Goal: Understand process/instructions

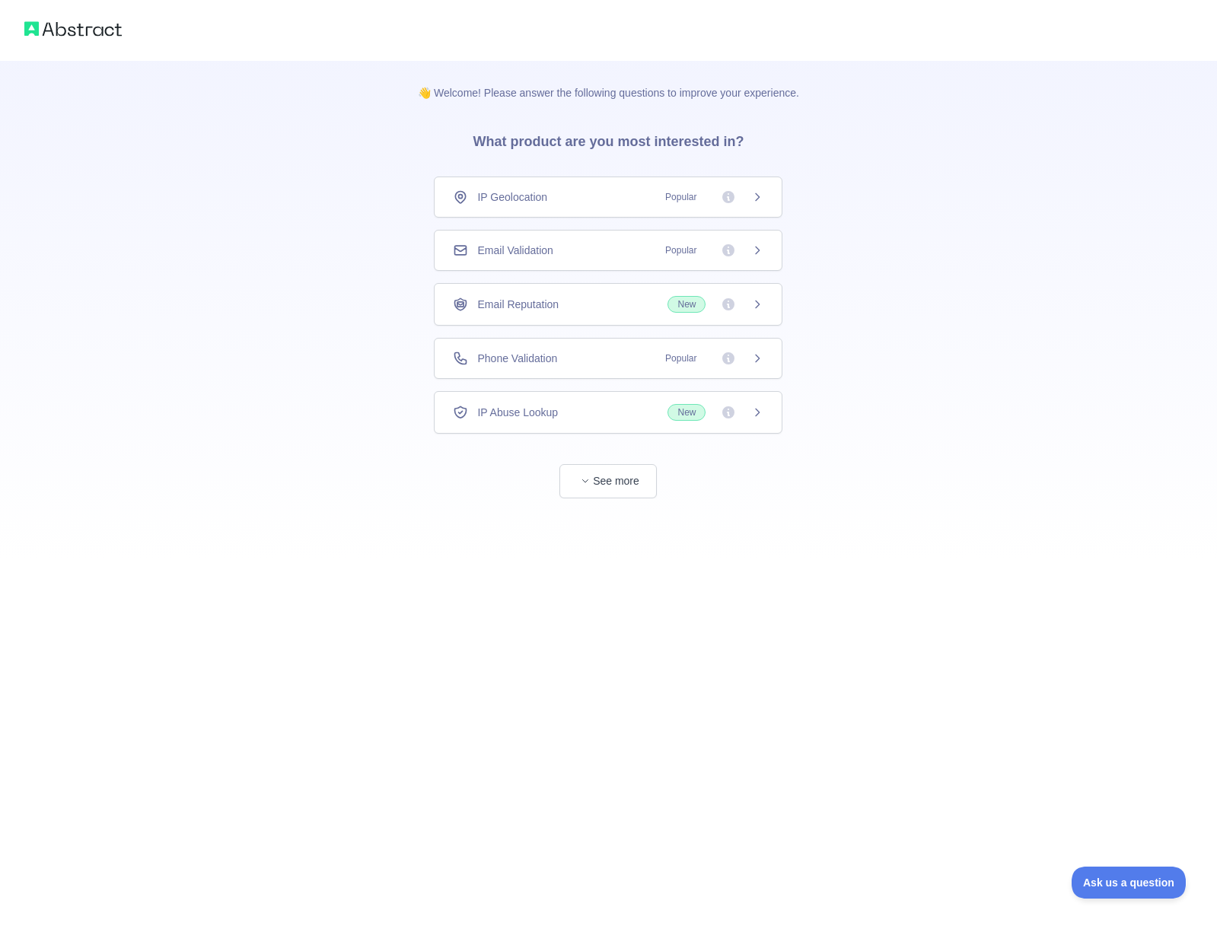
click at [762, 202] on icon at bounding box center [757, 197] width 12 height 12
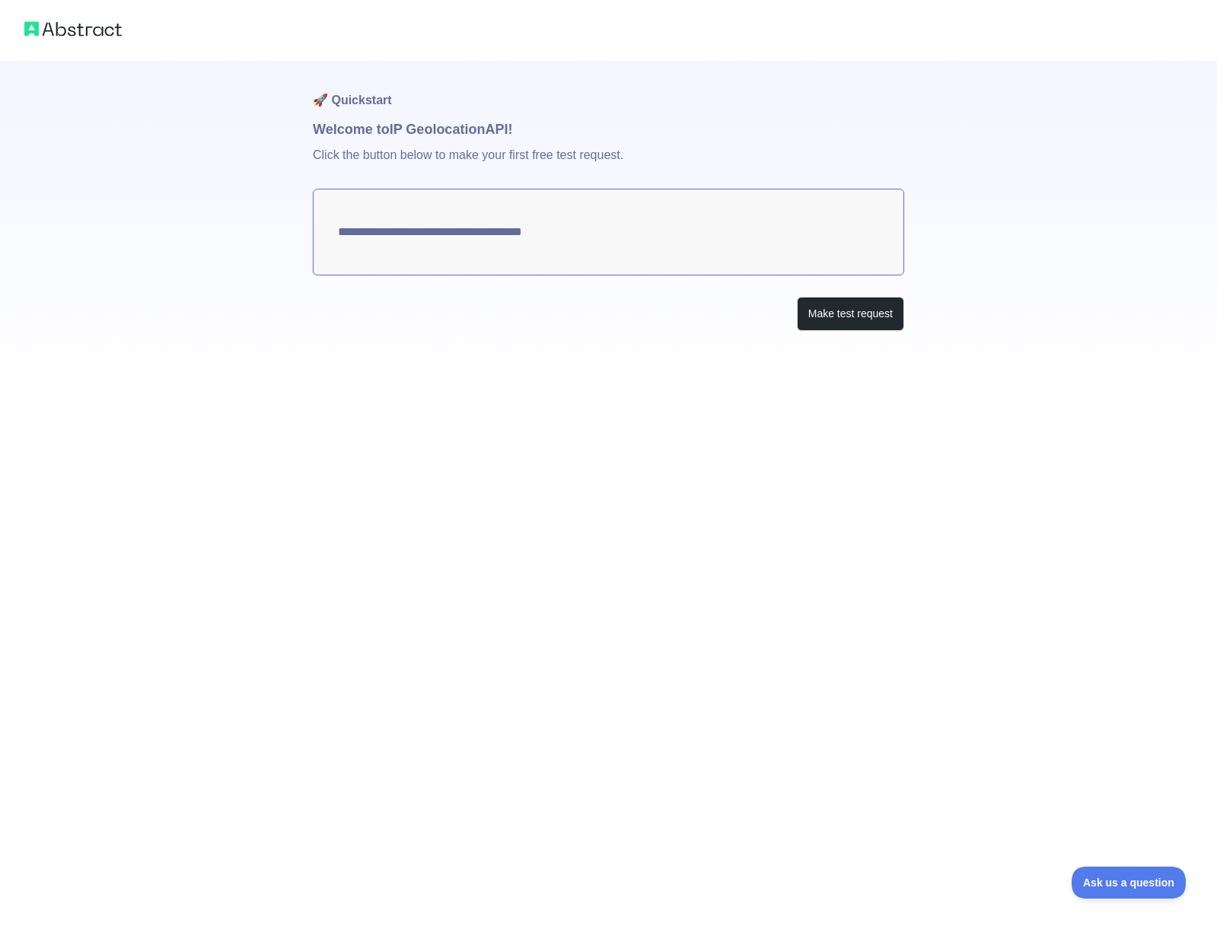
type textarea "**********"
click at [821, 310] on button "Make test request" at bounding box center [850, 314] width 107 height 34
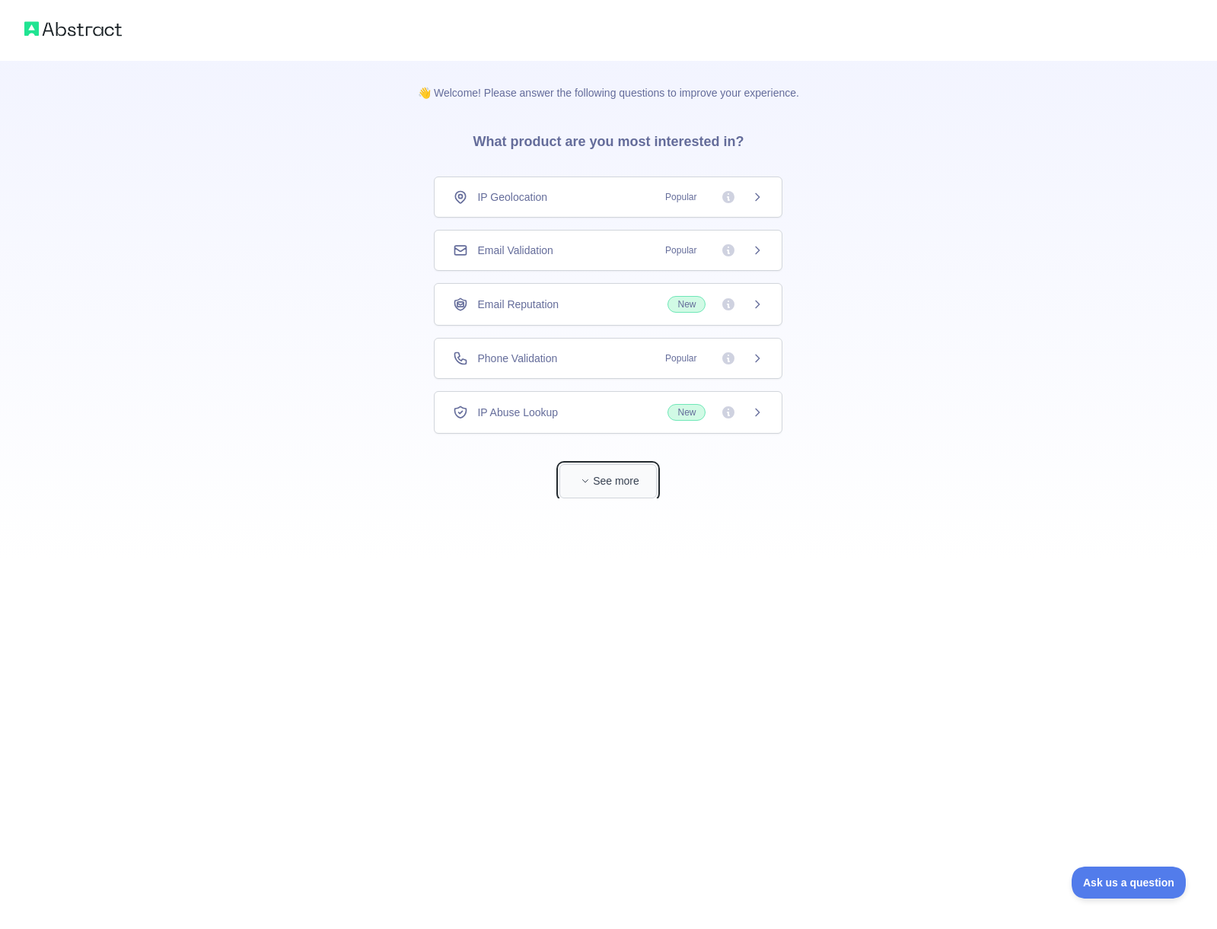
click at [580, 474] on span "button" at bounding box center [585, 480] width 15 height 15
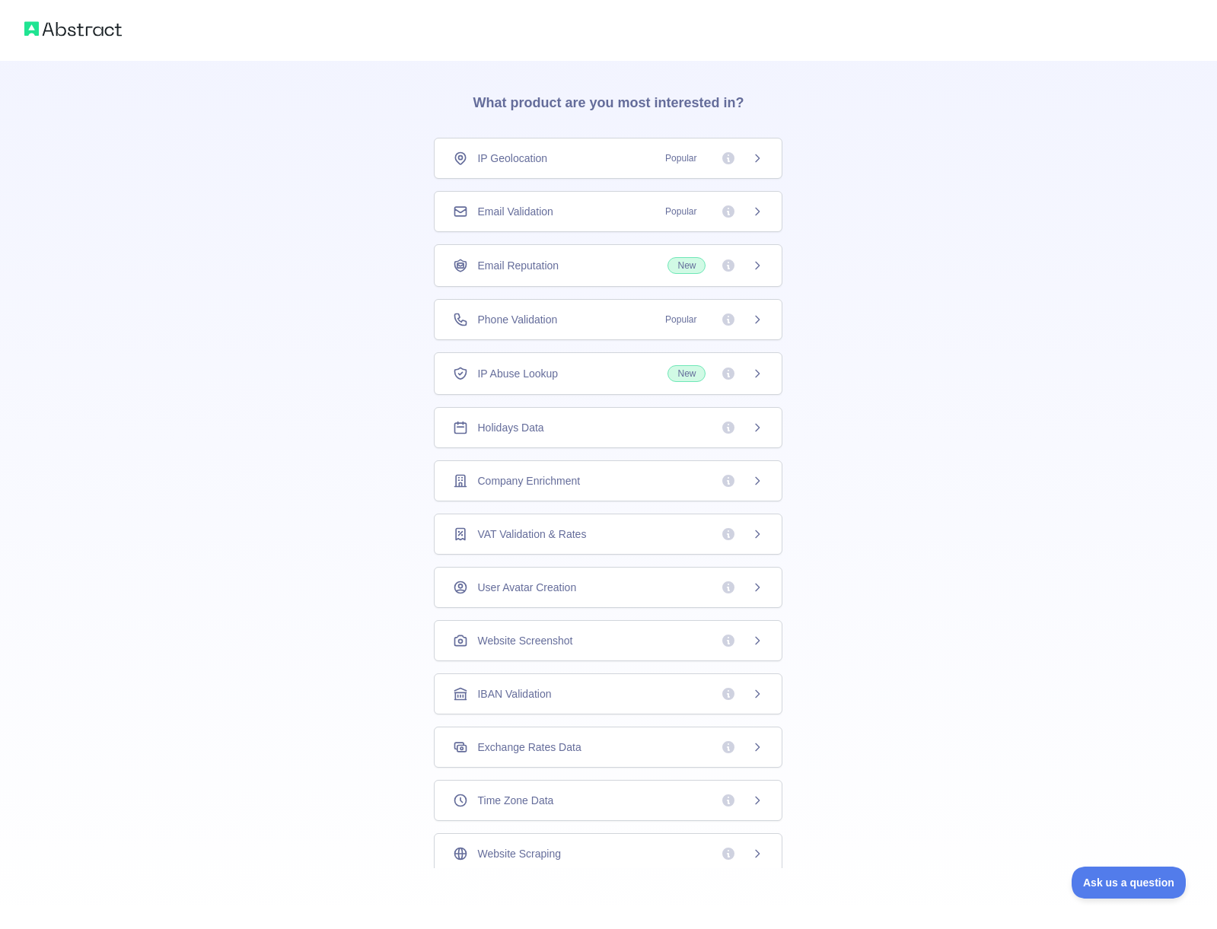
scroll to position [59, 0]
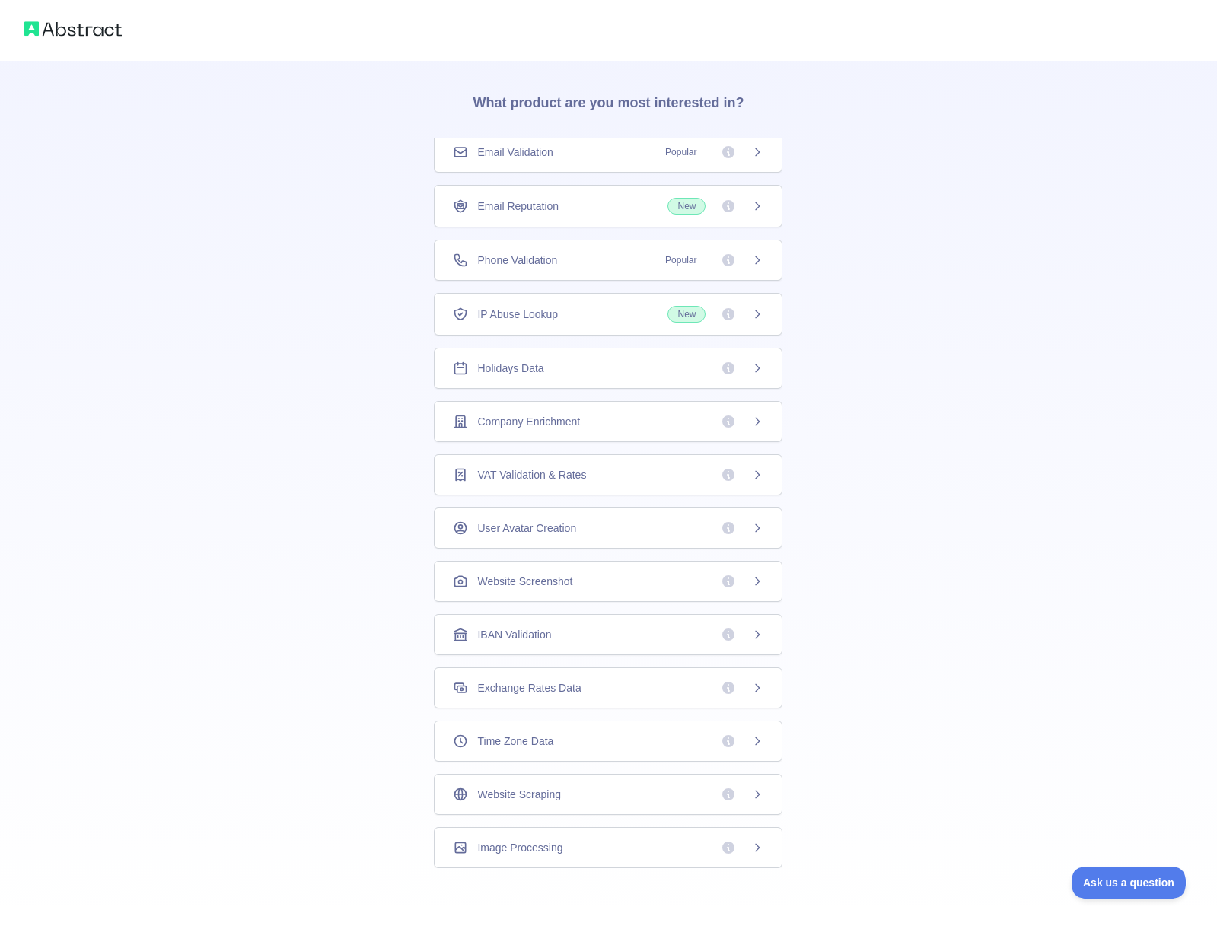
click at [84, 27] on img at bounding box center [72, 28] width 97 height 21
click at [34, 28] on img at bounding box center [72, 28] width 97 height 21
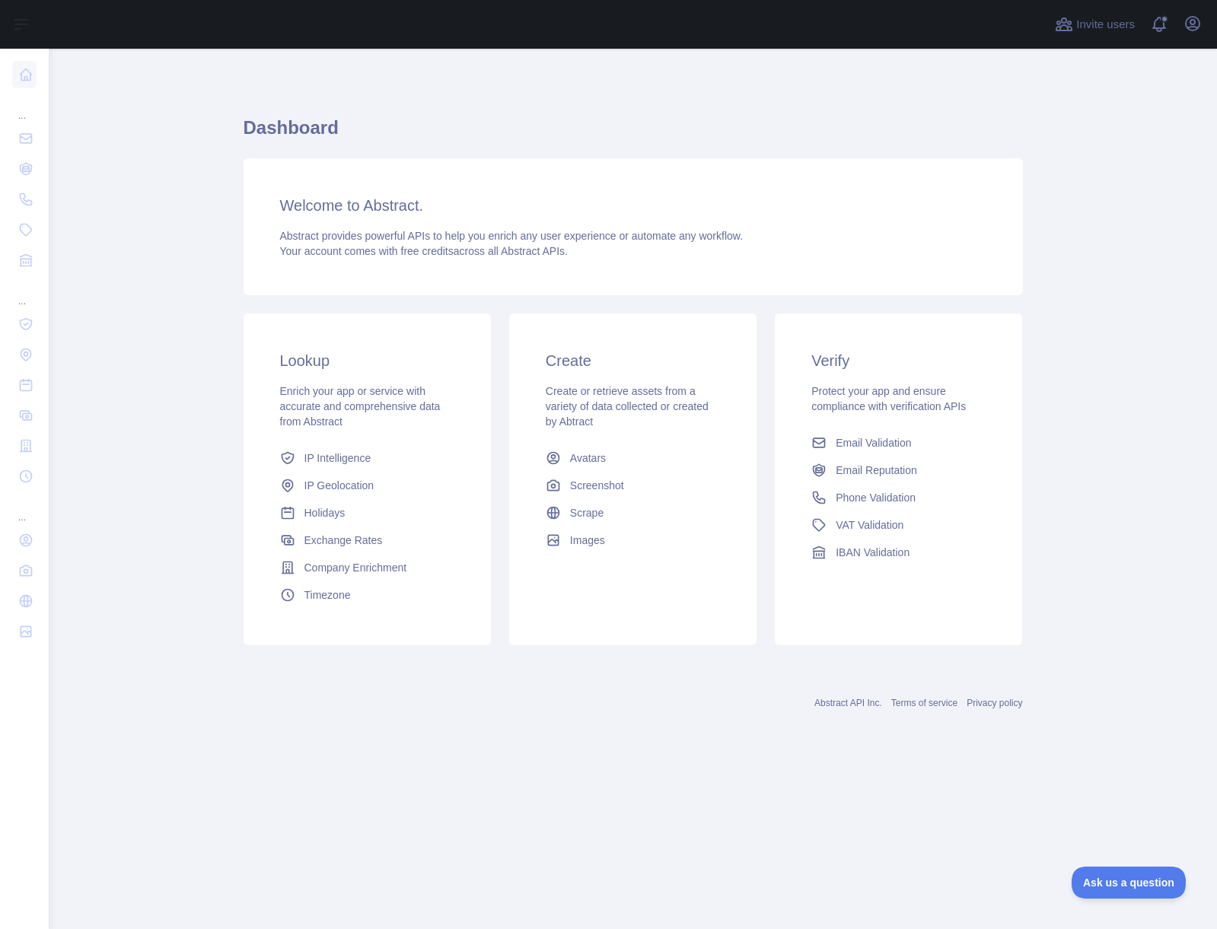
click at [352, 460] on span "IP Intelligence" at bounding box center [337, 457] width 67 height 15
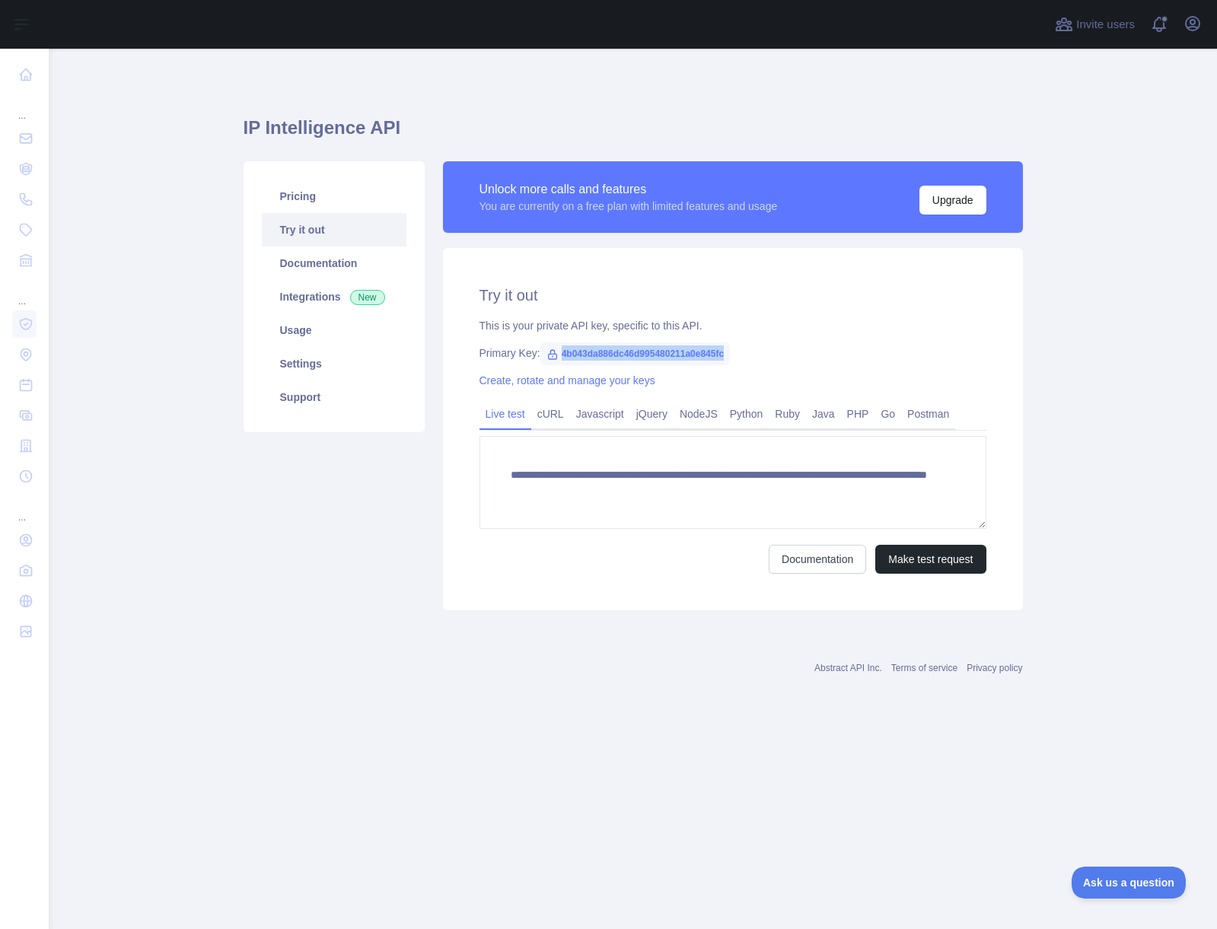
drag, startPoint x: 562, startPoint y: 356, endPoint x: 753, endPoint y: 355, distance: 191.7
click at [730, 355] on span "4b043da886dc46d995480211a0e845fc" at bounding box center [635, 353] width 190 height 23
copy span "4b043da886dc46d995480211a0e845fc"
click at [936, 557] on button "Make test request" at bounding box center [930, 559] width 110 height 29
